Goal: Task Accomplishment & Management: Manage account settings

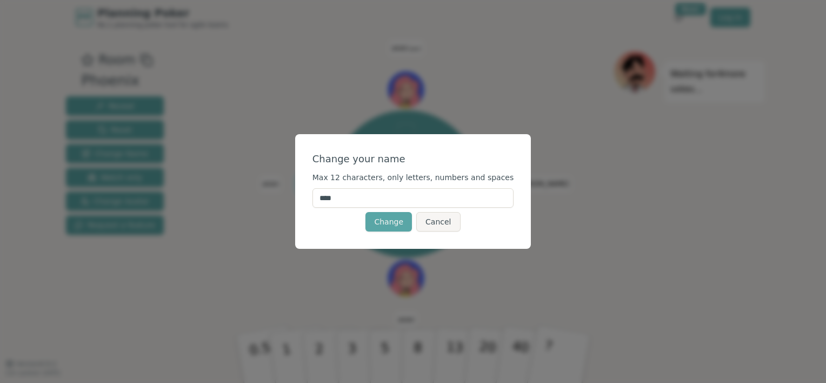
click at [377, 198] on input "****" at bounding box center [414, 197] width 202 height 19
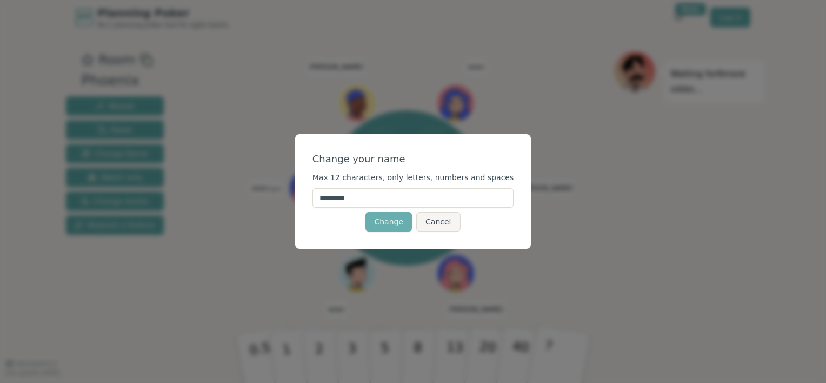
type input "********"
click at [389, 227] on button "Change" at bounding box center [388, 221] width 46 height 19
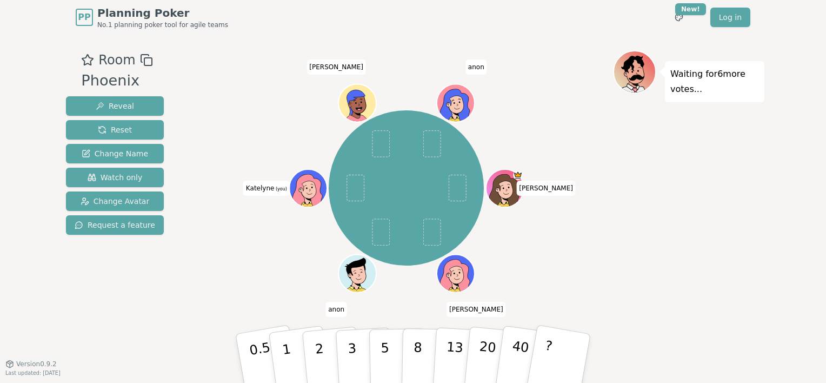
click at [312, 197] on div at bounding box center [309, 199] width 37 height 33
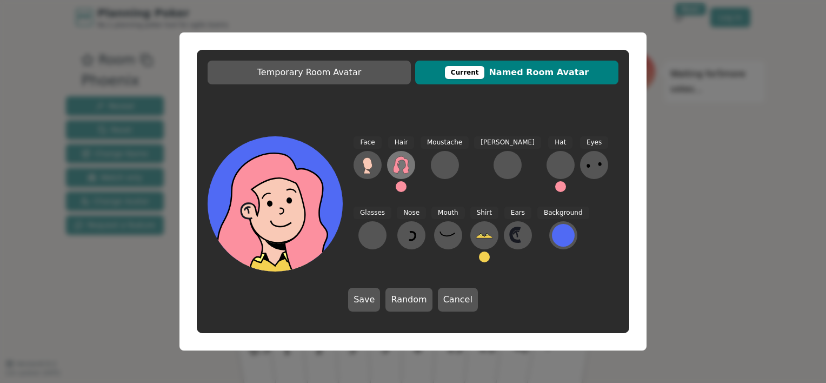
click at [402, 157] on icon at bounding box center [401, 164] width 16 height 17
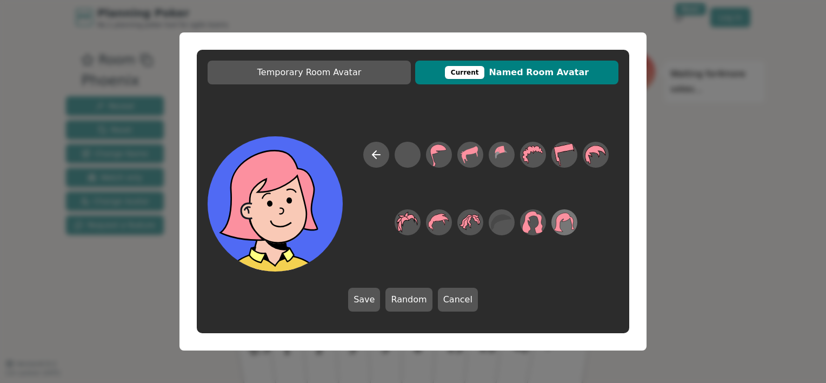
click at [571, 221] on icon at bounding box center [564, 222] width 21 height 24
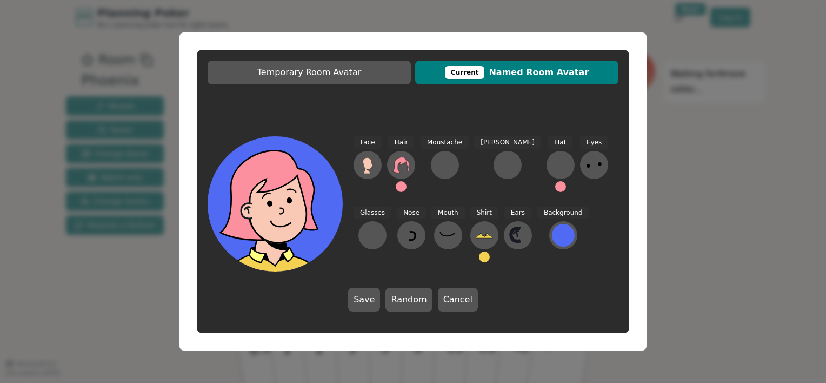
click at [400, 188] on button at bounding box center [401, 186] width 11 height 11
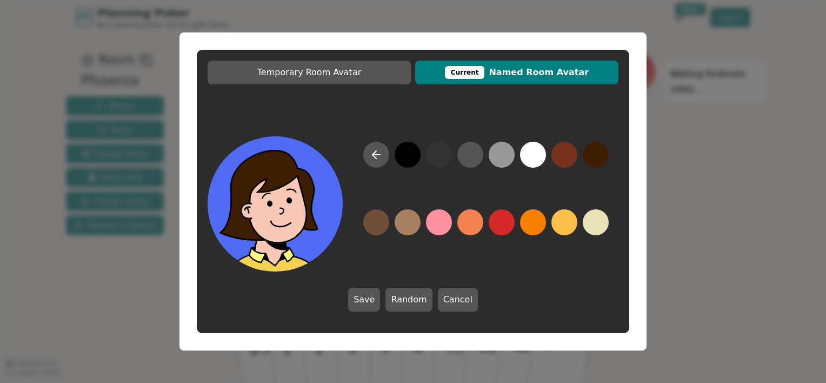
click at [591, 154] on button at bounding box center [596, 155] width 26 height 26
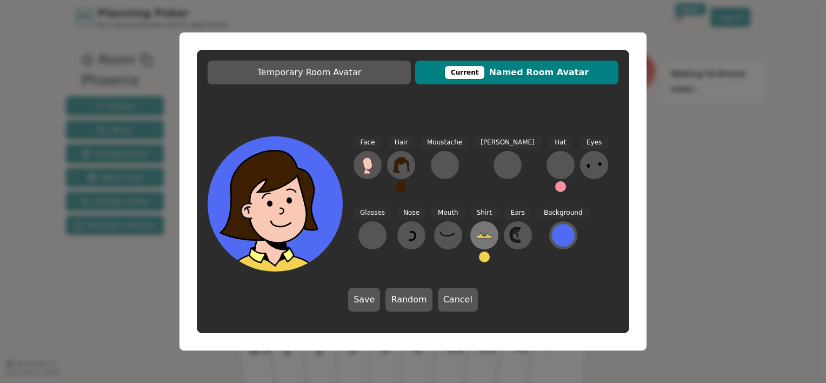
click at [476, 229] on icon at bounding box center [484, 235] width 17 height 17
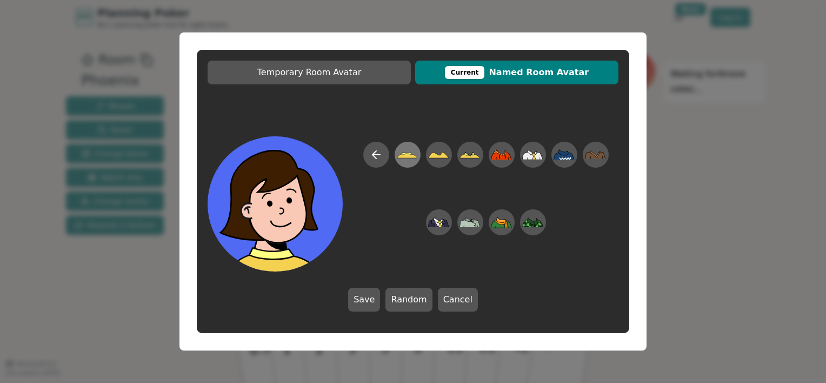
click at [395, 150] on div at bounding box center [408, 154] width 30 height 35
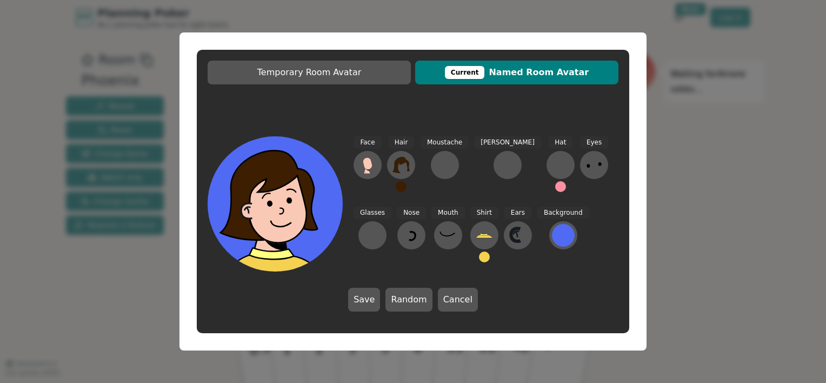
click at [479, 254] on button at bounding box center [484, 256] width 11 height 11
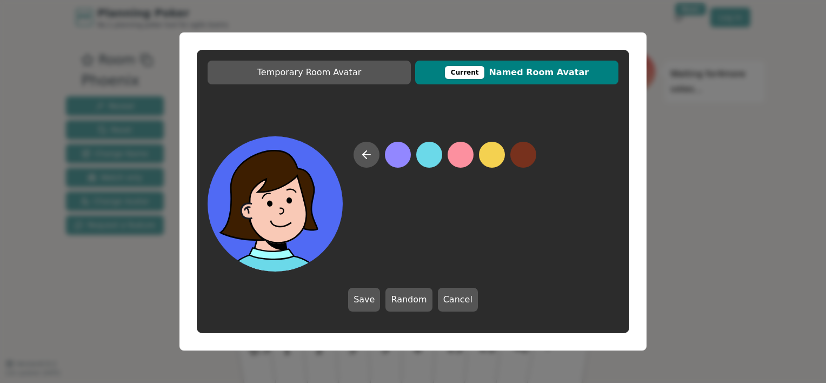
click at [429, 165] on button at bounding box center [429, 155] width 26 height 26
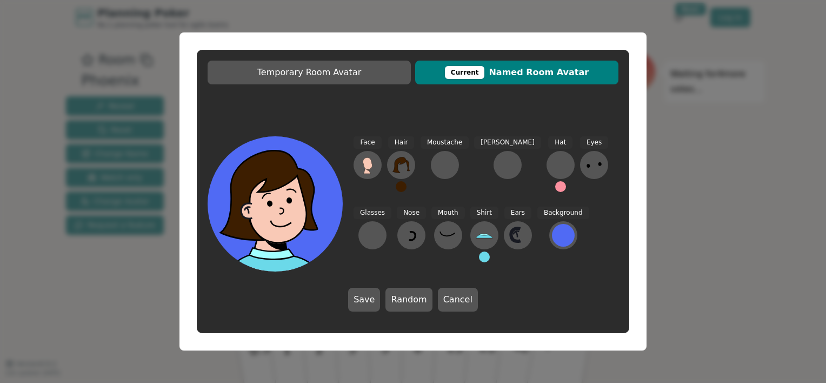
click at [479, 255] on button at bounding box center [484, 256] width 11 height 11
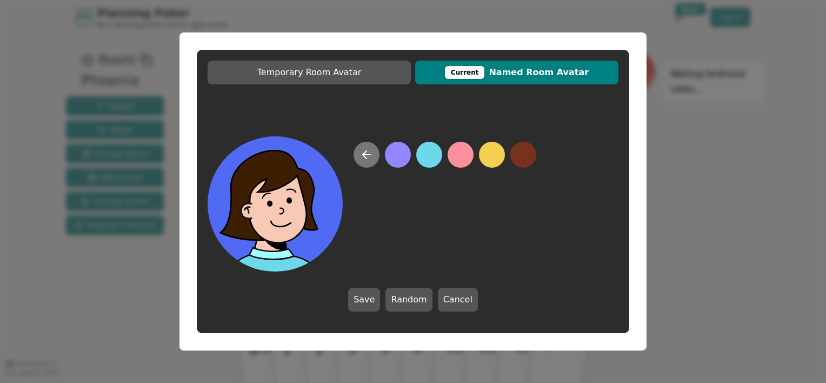
click at [367, 161] on icon at bounding box center [366, 154] width 13 height 13
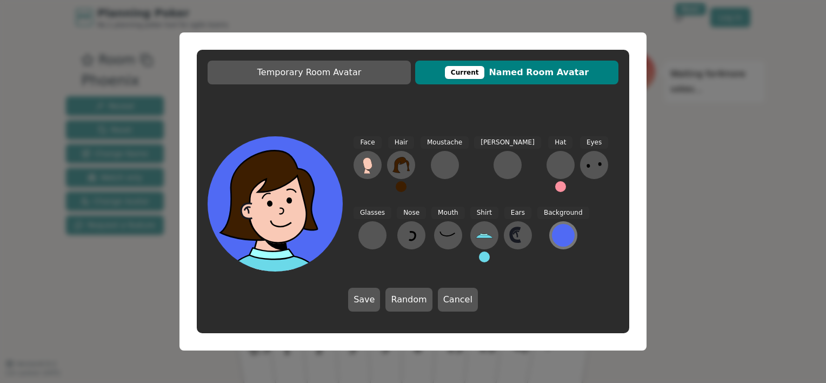
click at [552, 232] on div at bounding box center [563, 235] width 23 height 23
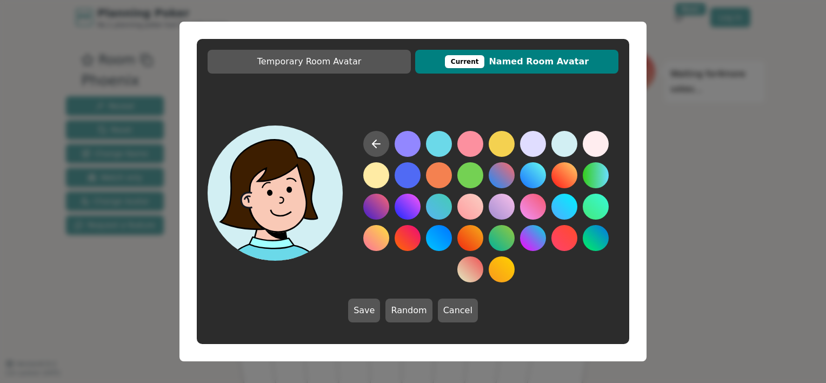
click at [568, 149] on button at bounding box center [564, 144] width 26 height 26
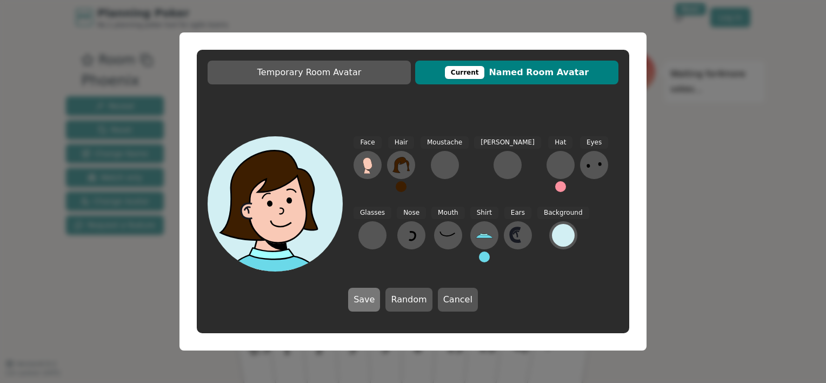
click at [371, 305] on button "Save" at bounding box center [364, 300] width 32 height 24
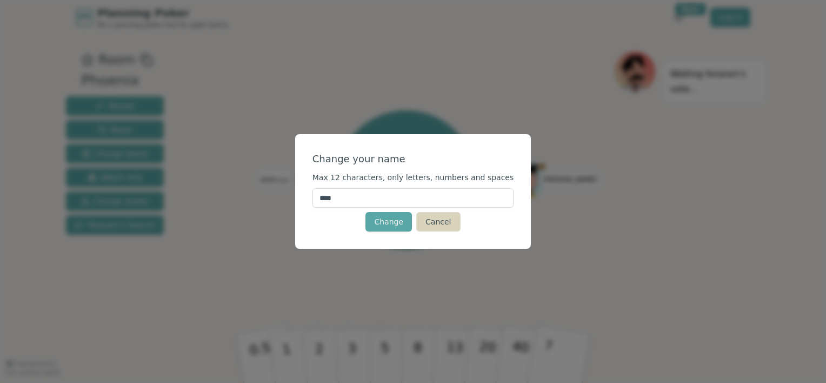
click at [440, 225] on button "Cancel" at bounding box center [438, 221] width 44 height 19
